Goal: Task Accomplishment & Management: Use online tool/utility

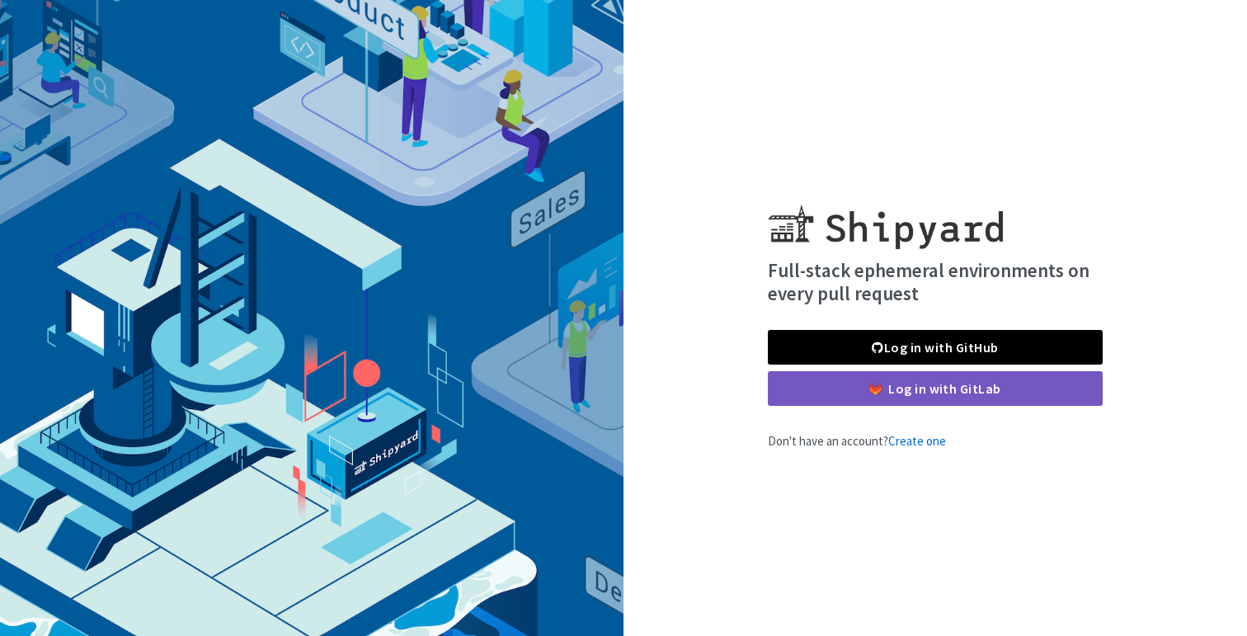
click at [902, 367] on div "Log in with GitHub Log in with GitLab" at bounding box center [935, 368] width 335 height 76
click at [902, 356] on link "Log in with GitHub" at bounding box center [935, 347] width 335 height 35
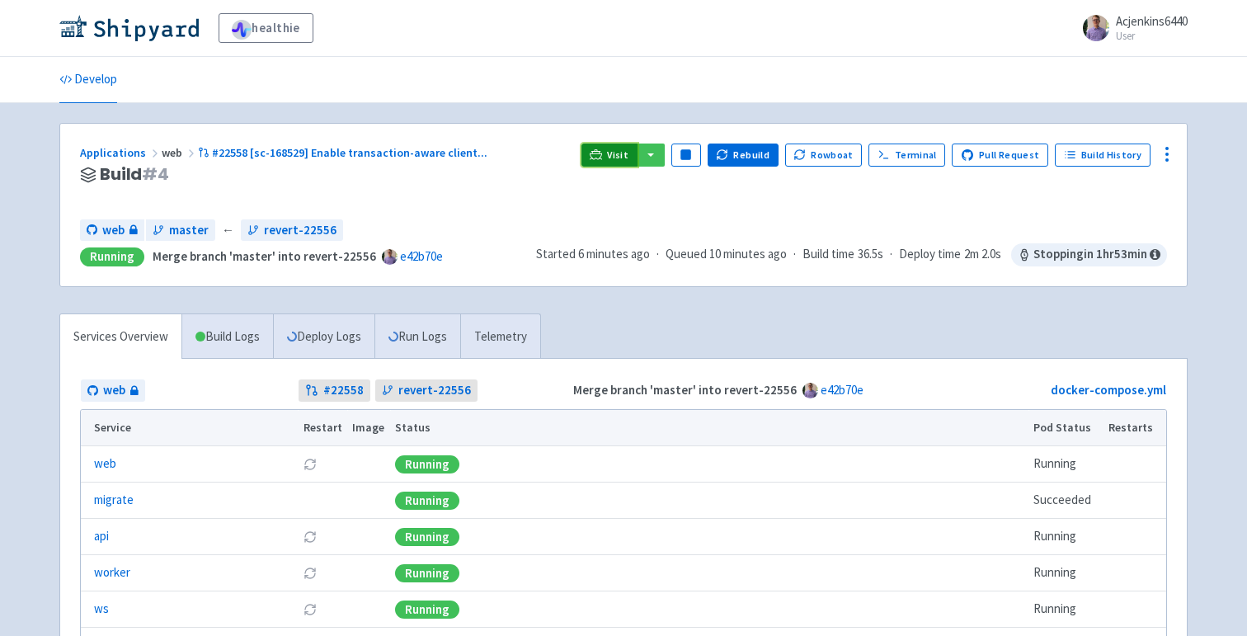
click at [602, 152] on icon at bounding box center [596, 154] width 12 height 12
